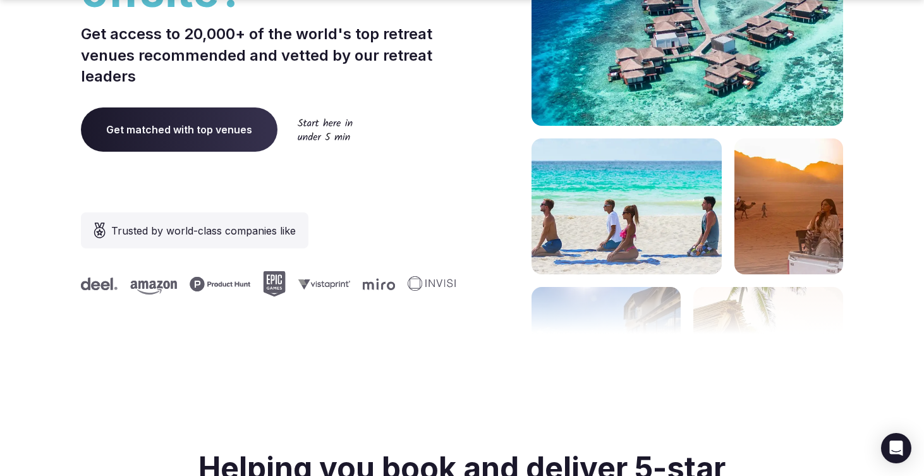
scroll to position [326, 0]
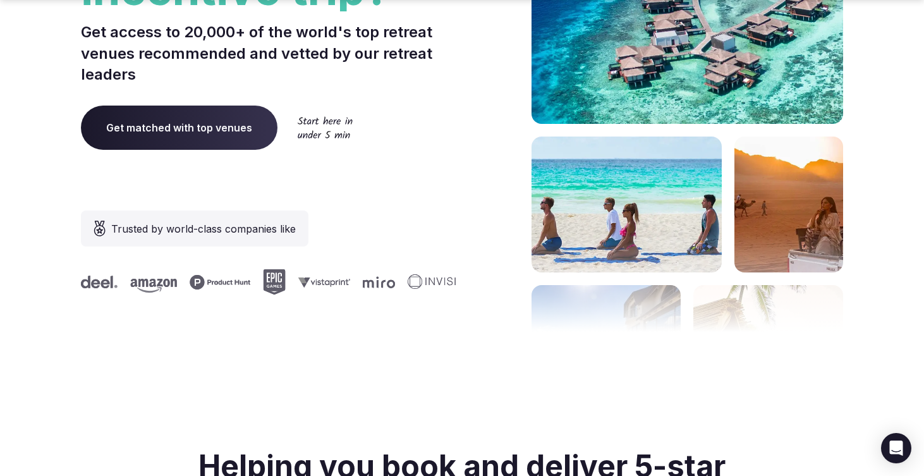
click at [169, 123] on span "Get matched with top venues" at bounding box center [179, 128] width 197 height 44
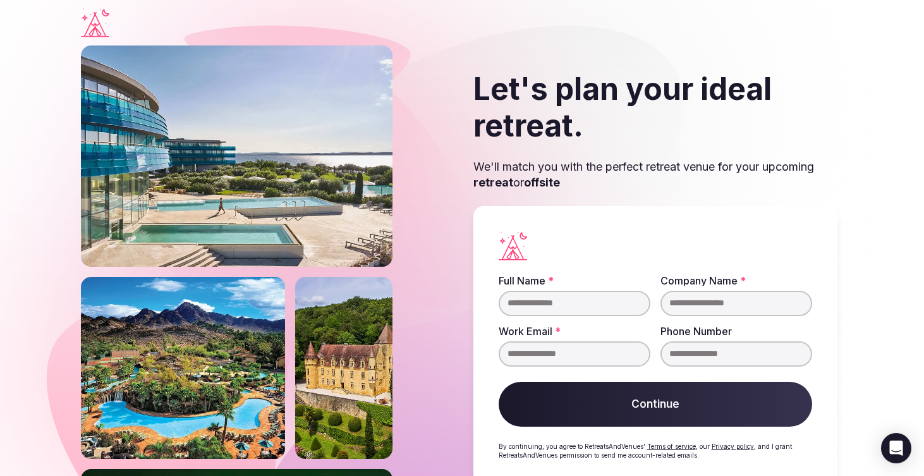
click at [580, 307] on input "Full Name *" at bounding box center [575, 303] width 152 height 25
type input "*********"
type input "**********"
click at [712, 352] on input "**********" at bounding box center [736, 353] width 152 height 25
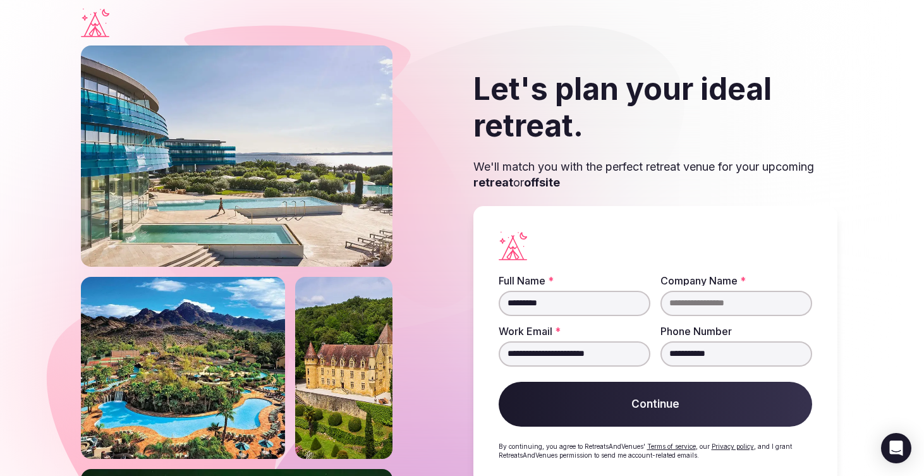
click at [712, 352] on input "**********" at bounding box center [736, 353] width 152 height 25
type input "**********"
click at [715, 299] on input "Company Name *" at bounding box center [736, 303] width 152 height 25
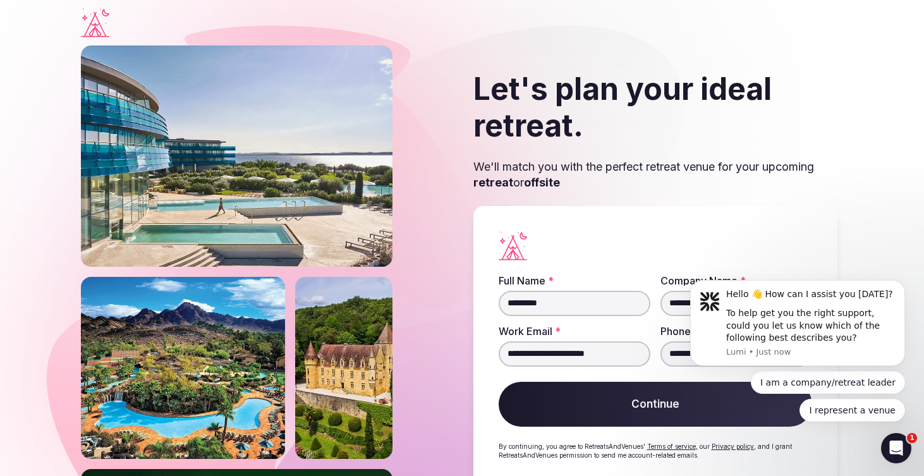
type input "**********"
click at [609, 412] on button "Continue" at bounding box center [655, 405] width 313 height 46
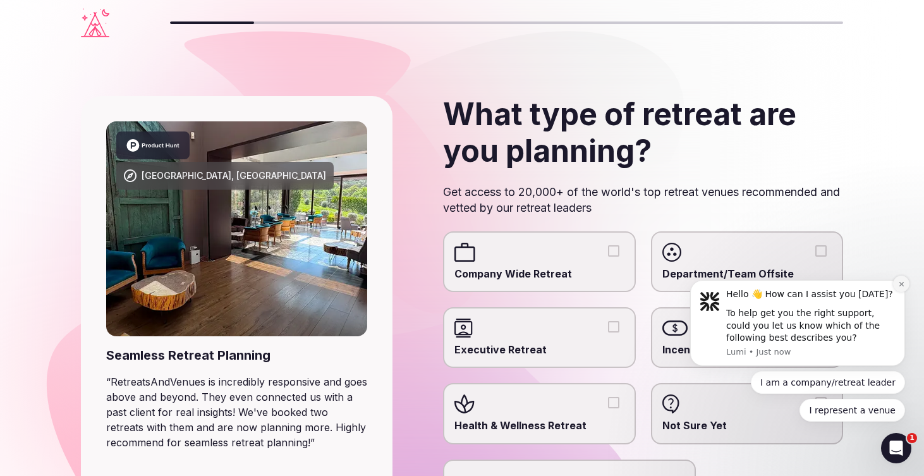
click at [900, 288] on button "Dismiss notification" at bounding box center [901, 284] width 16 height 16
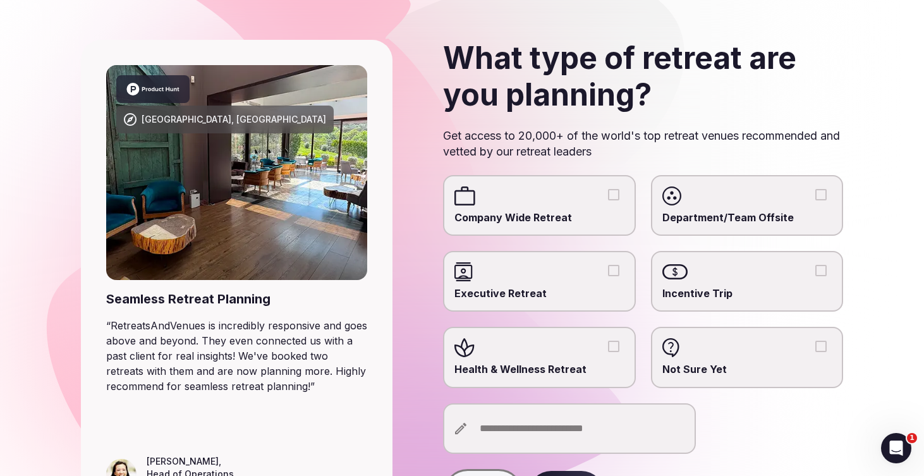
scroll to position [63, 0]
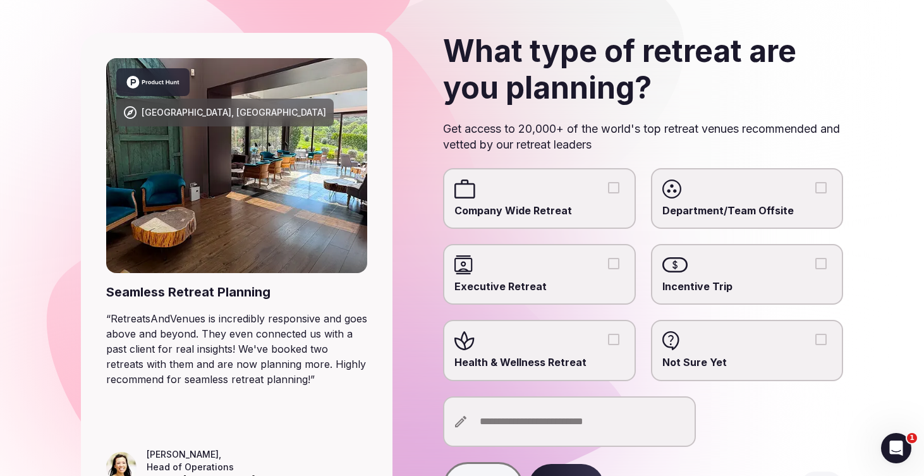
click at [610, 266] on button "Executive Retreat" at bounding box center [613, 263] width 11 height 11
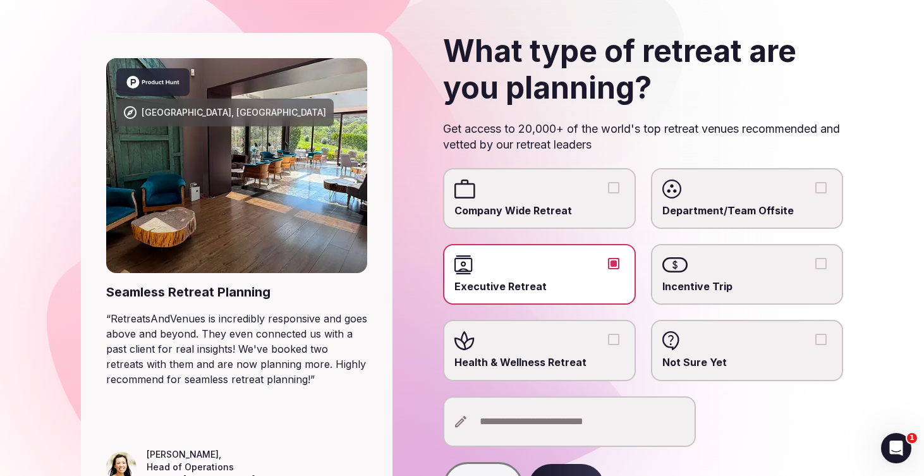
click at [608, 344] on button "Health & Wellness Retreat" at bounding box center [613, 339] width 11 height 11
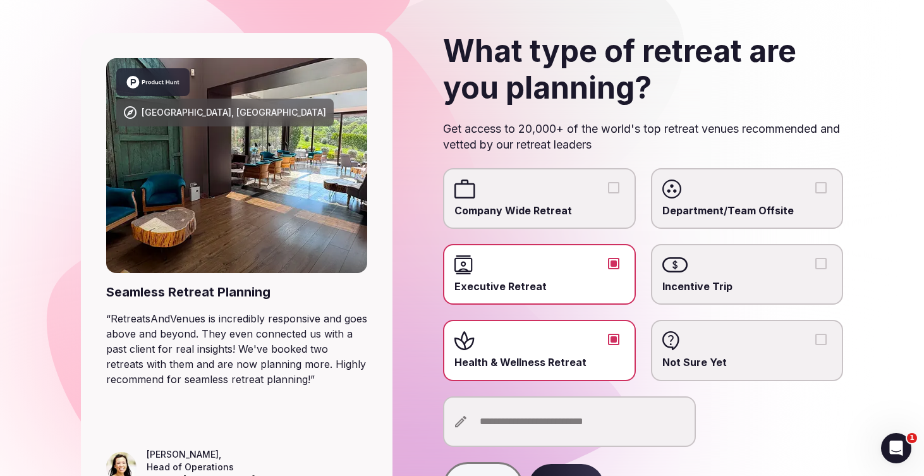
scroll to position [149, 0]
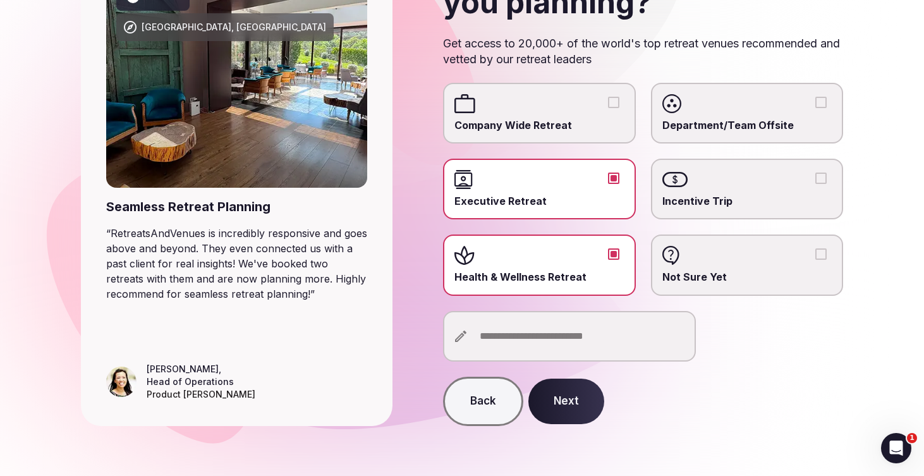
click at [569, 399] on button "Next" at bounding box center [566, 402] width 76 height 46
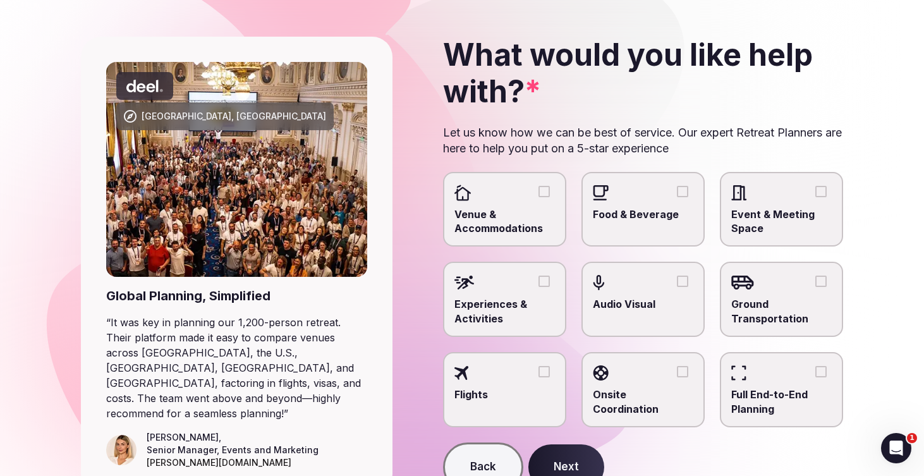
scroll to position [61, 0]
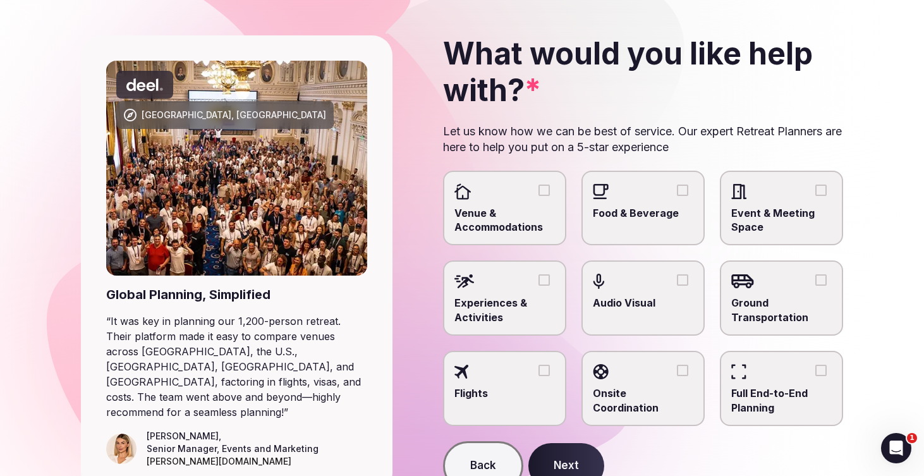
click at [538, 206] on span "Venue & Accommodations" at bounding box center [504, 220] width 100 height 28
click at [538, 196] on button "Venue & Accommodations" at bounding box center [543, 190] width 11 height 11
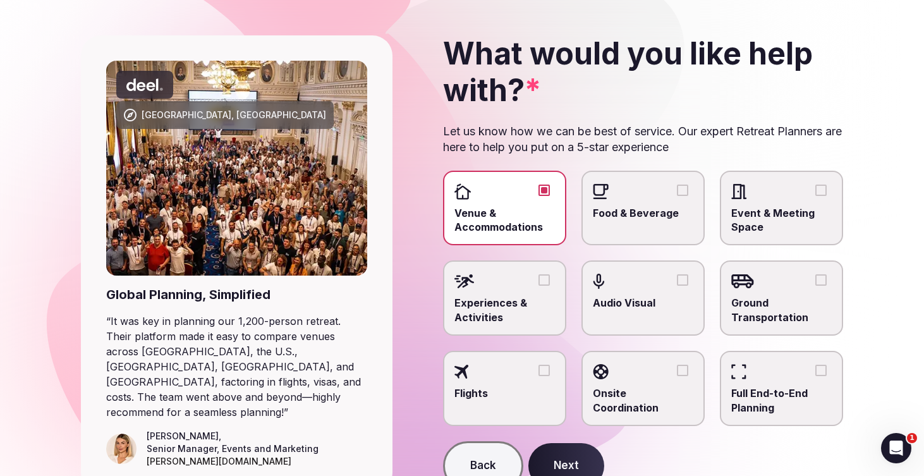
click at [643, 209] on span "Food & Beverage" at bounding box center [643, 213] width 100 height 14
click at [677, 196] on button "Food & Beverage" at bounding box center [682, 190] width 11 height 11
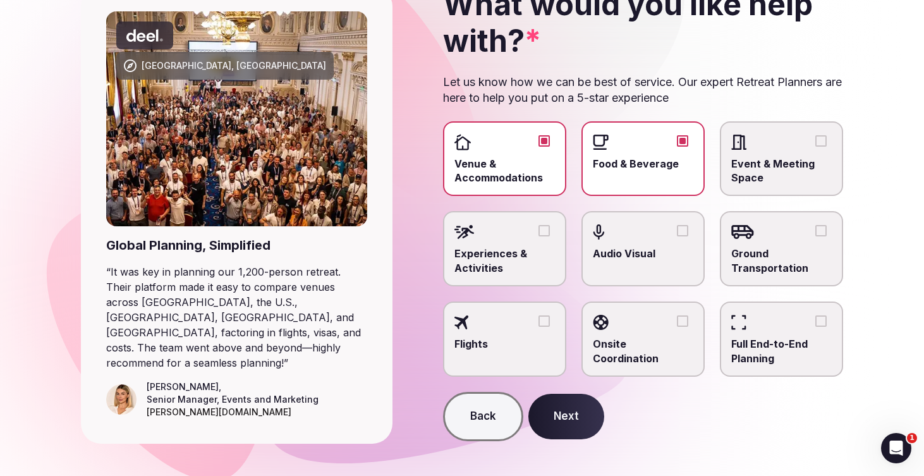
scroll to position [112, 0]
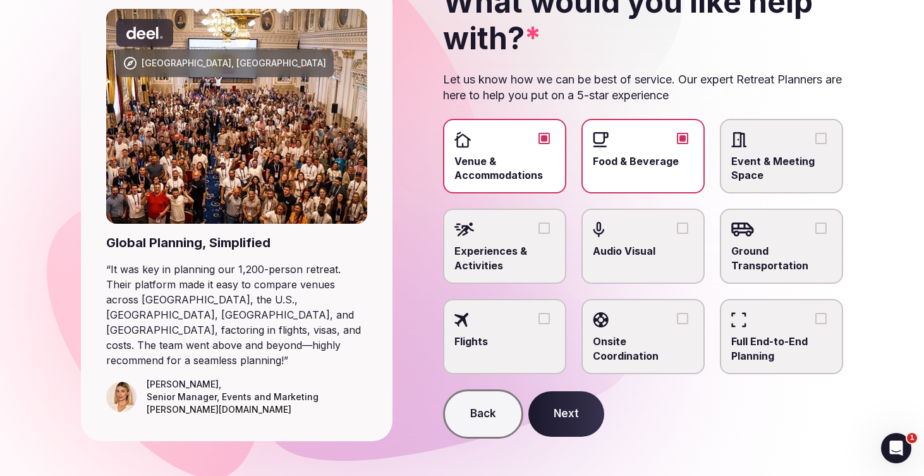
click at [520, 251] on span "Experiences & Activities" at bounding box center [504, 258] width 100 height 28
click at [538, 234] on button "Experiences & Activities" at bounding box center [543, 227] width 11 height 11
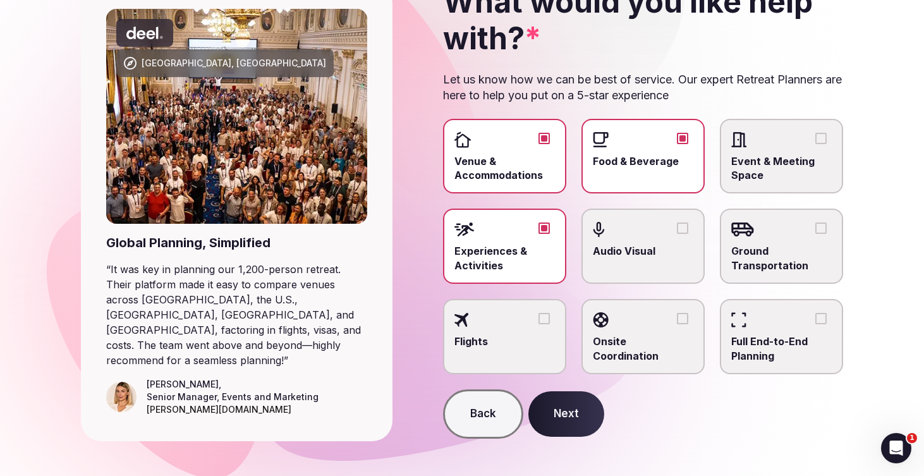
click at [765, 248] on span "Ground Transportation" at bounding box center [781, 258] width 100 height 28
click at [815, 234] on button "Ground Transportation" at bounding box center [820, 227] width 11 height 11
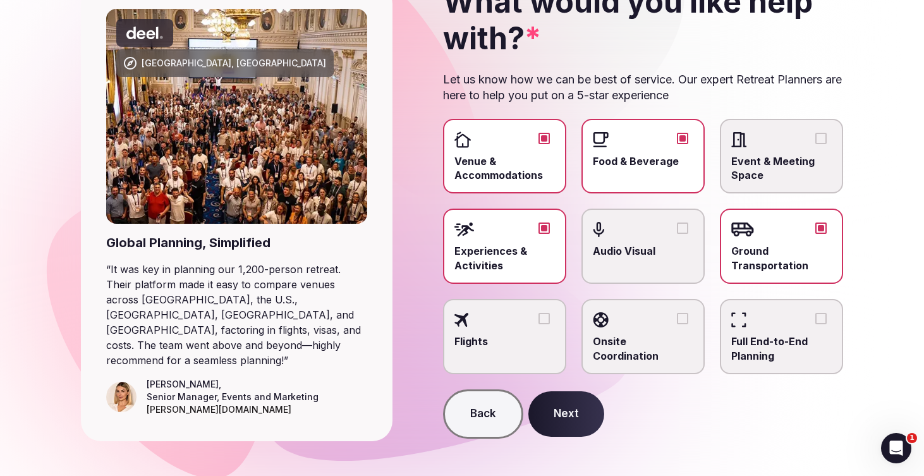
click at [548, 413] on button "Next" at bounding box center [566, 414] width 76 height 46
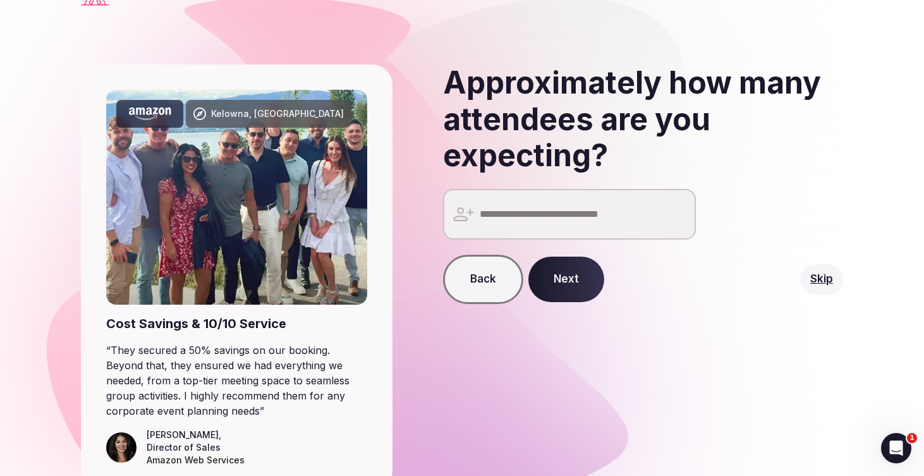
scroll to position [36, 0]
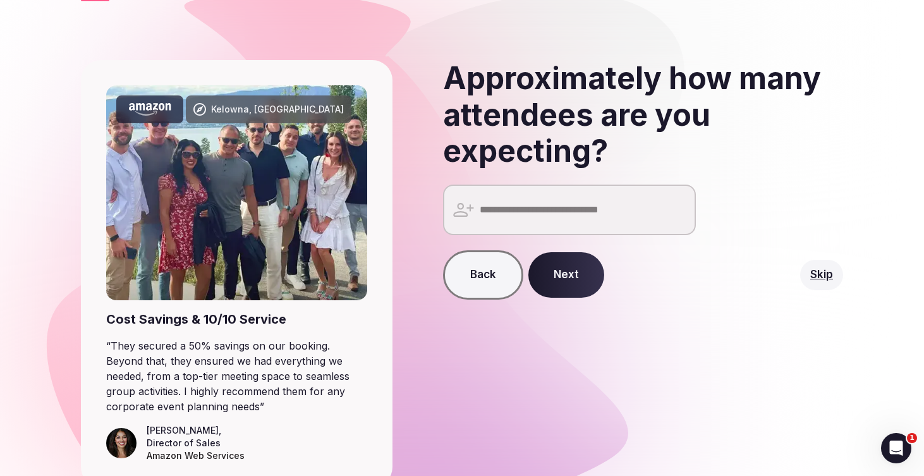
click at [575, 208] on input "number" at bounding box center [569, 210] width 253 height 51
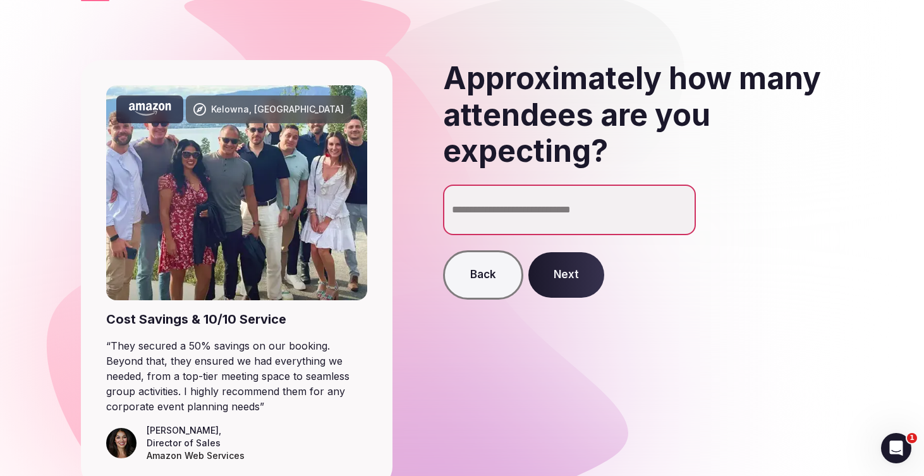
type input "**"
click at [566, 280] on button "Next" at bounding box center [566, 275] width 76 height 46
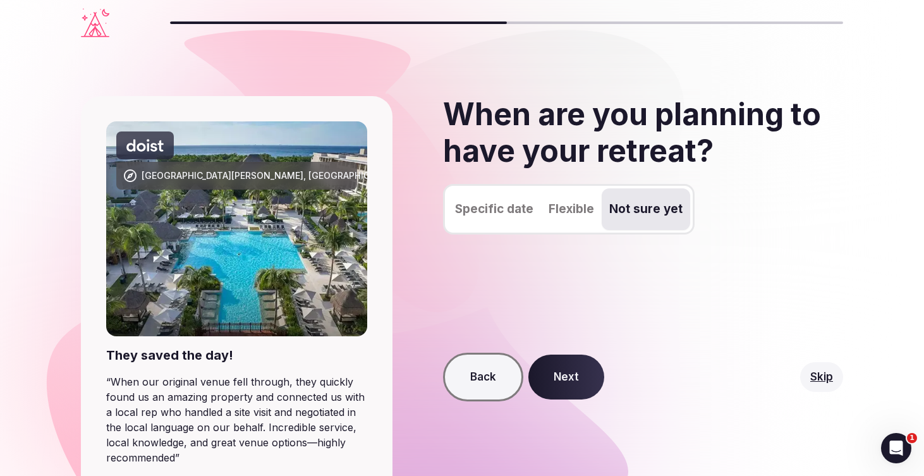
click at [645, 204] on button "Not sure yet" at bounding box center [646, 209] width 88 height 42
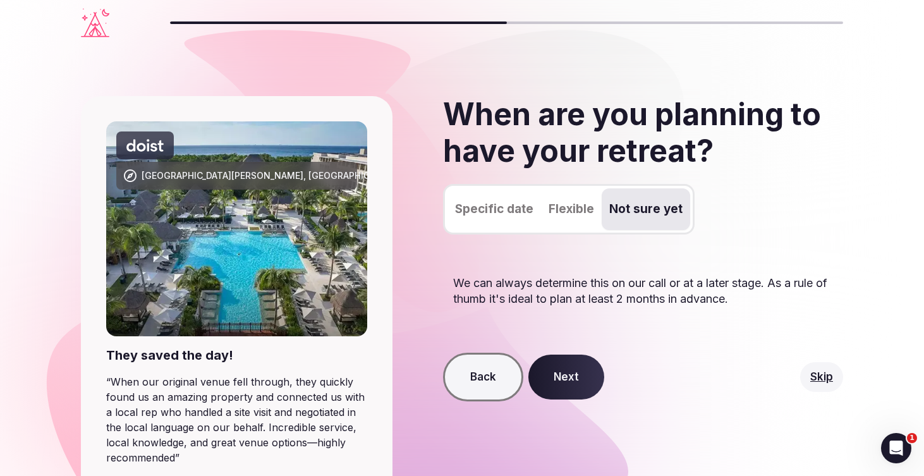
click at [566, 365] on button "Next" at bounding box center [566, 378] width 76 height 46
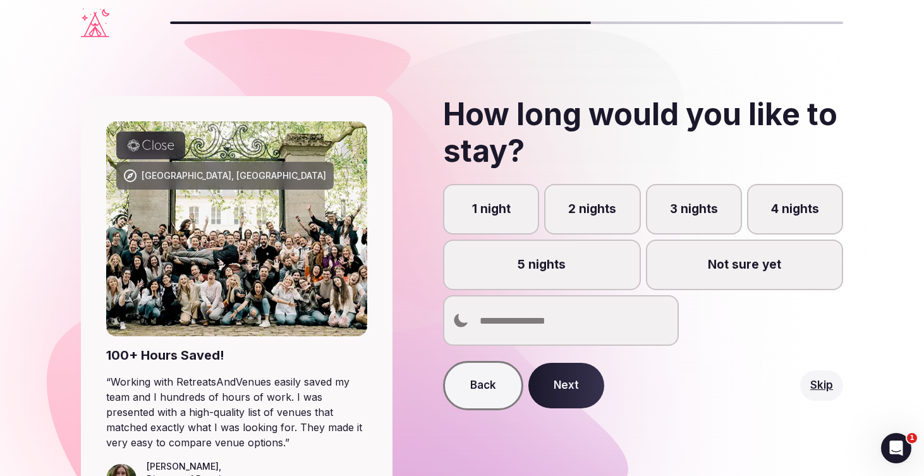
click at [588, 263] on label "5 nights" at bounding box center [541, 265] width 197 height 51
click at [554, 265] on button "5 nights" at bounding box center [548, 271] width 13 height 13
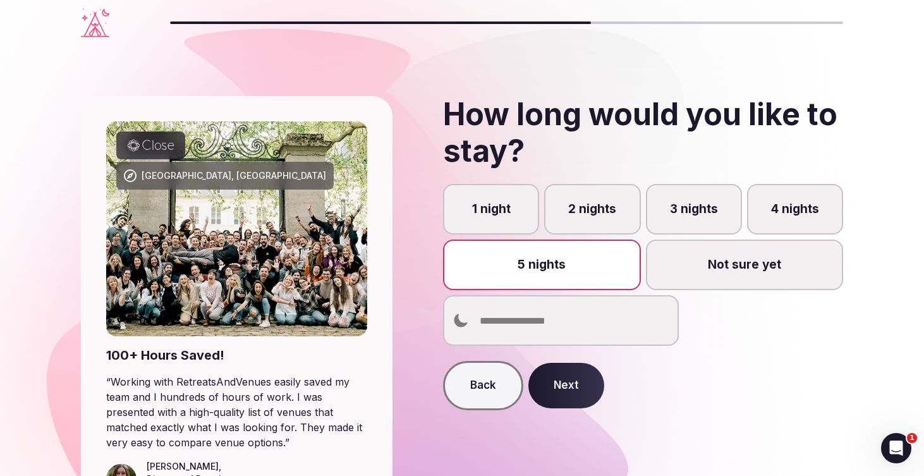
scroll to position [6, 0]
click at [568, 394] on button "Next" at bounding box center [566, 386] width 76 height 46
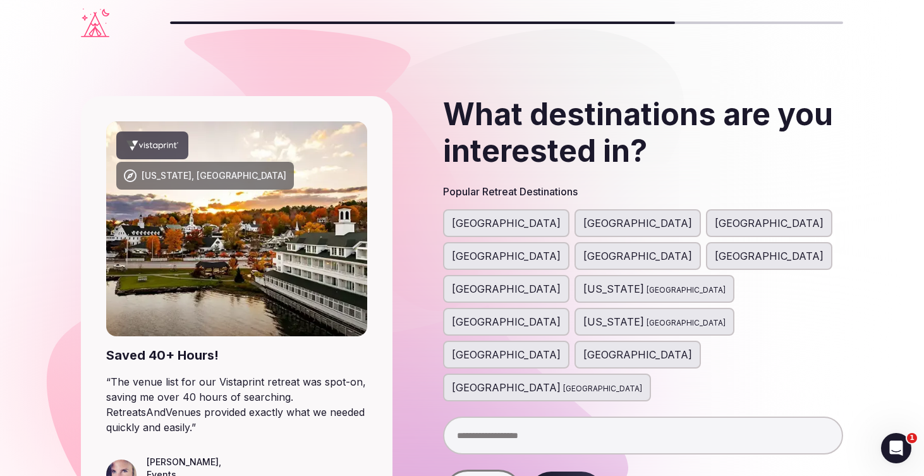
click at [583, 222] on span "[GEOGRAPHIC_DATA]" at bounding box center [637, 223] width 109 height 15
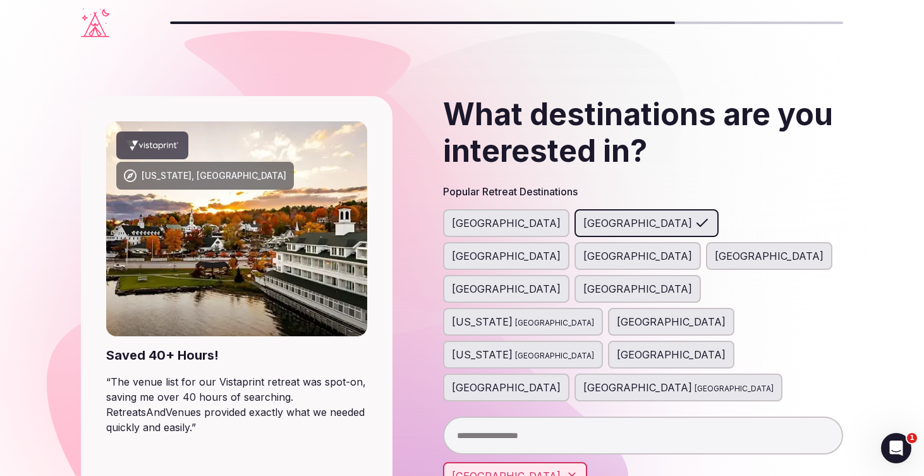
click at [561, 248] on span "[GEOGRAPHIC_DATA]" at bounding box center [506, 255] width 109 height 15
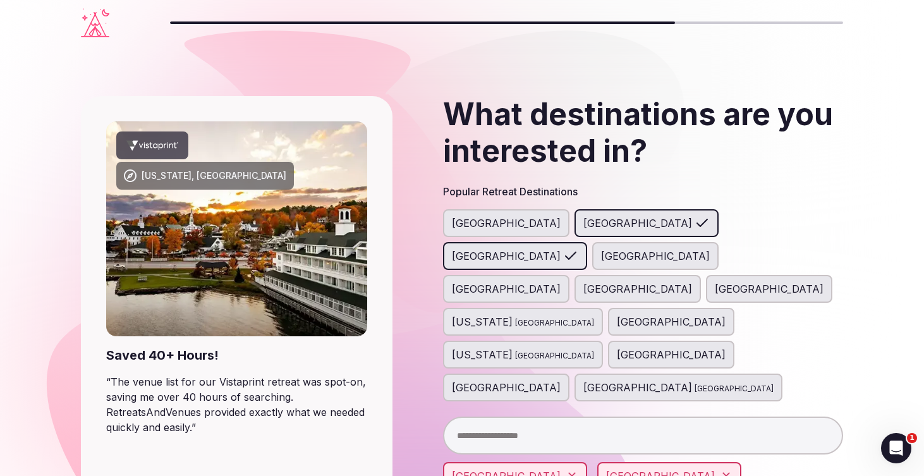
click at [555, 416] on input "text" at bounding box center [643, 435] width 400 height 38
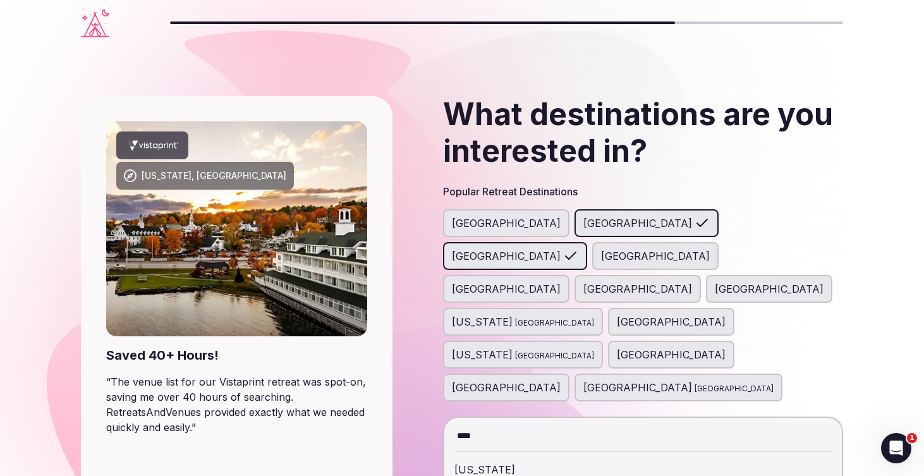
type input "****"
